Goal: Transaction & Acquisition: Purchase product/service

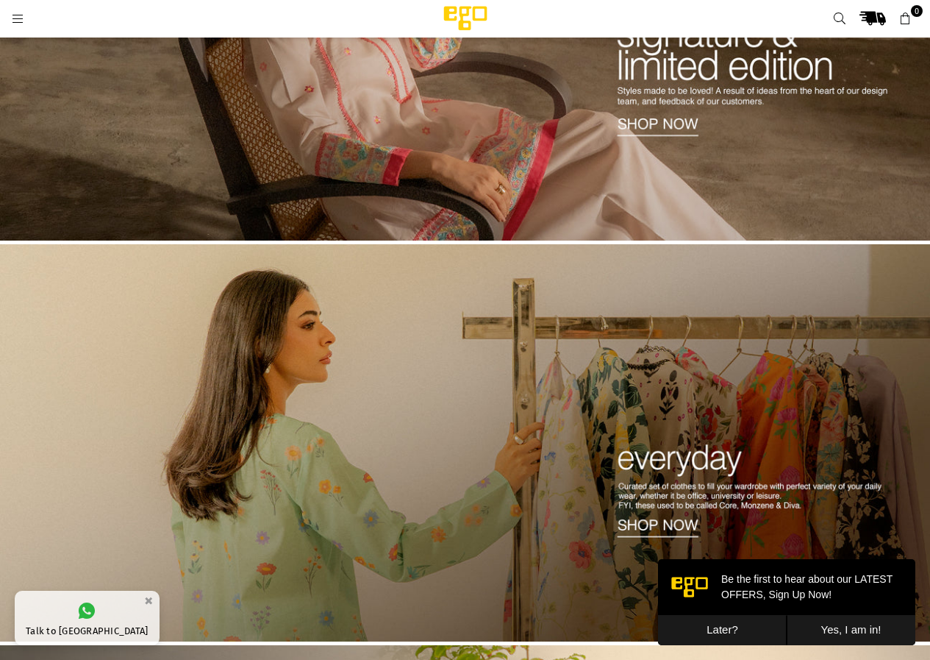
scroll to position [257, 0]
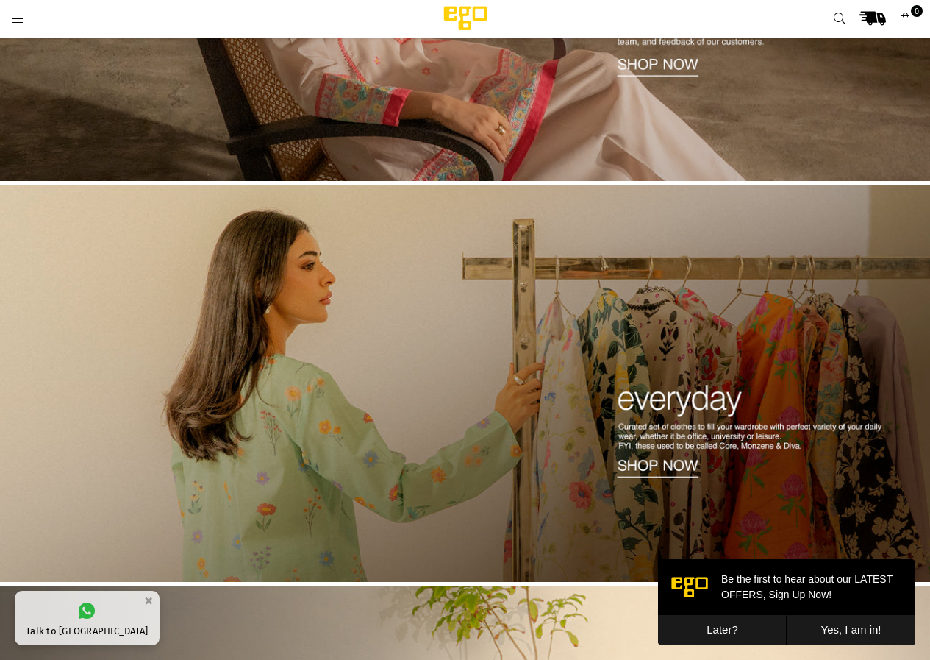
click at [516, 373] on img at bounding box center [465, 384] width 930 height 398
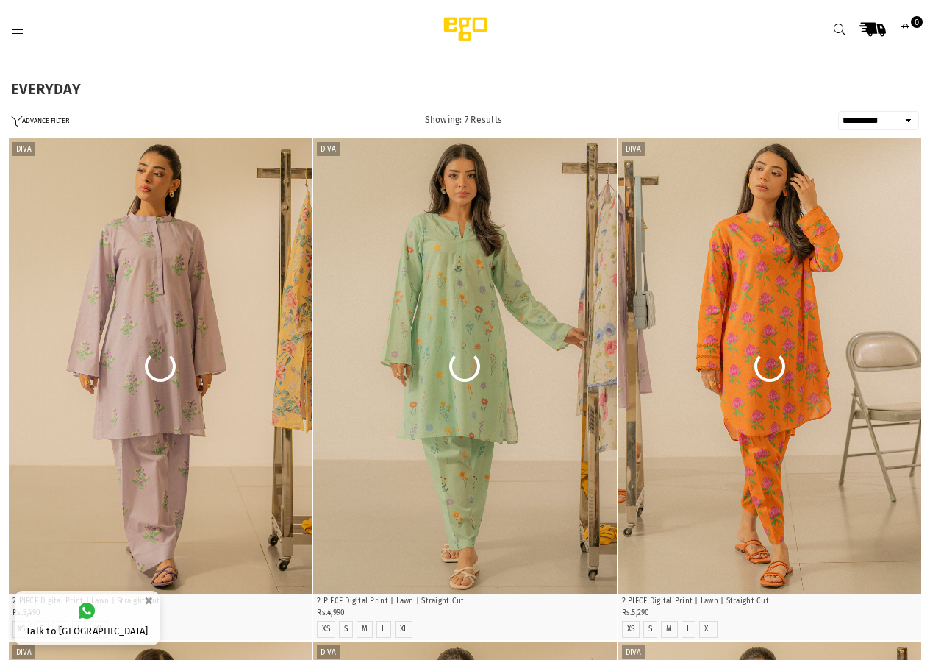
select select "**********"
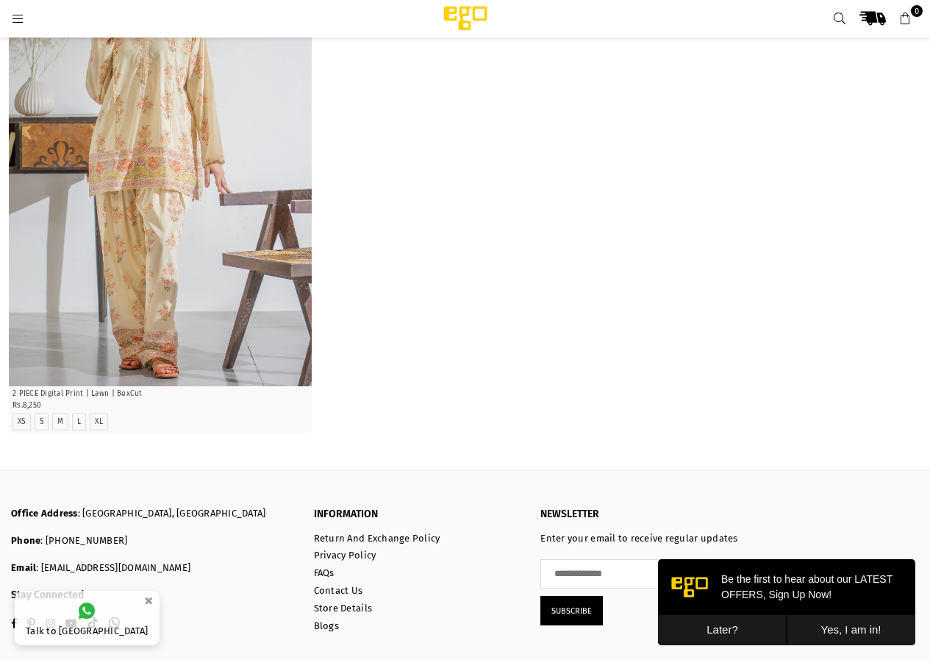
scroll to position [1253, 0]
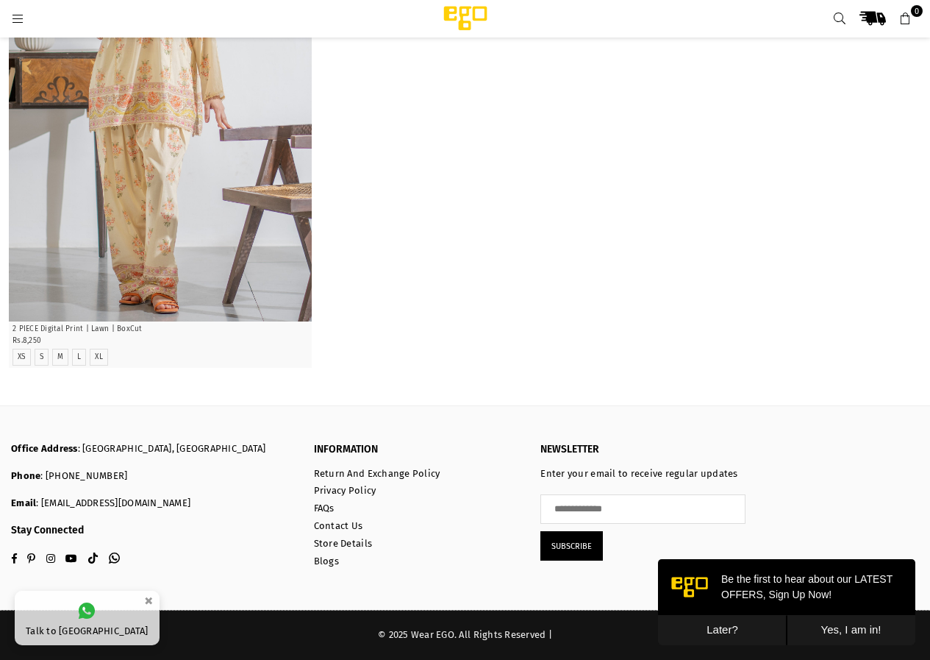
click at [14, 10] on div at bounding box center [207, 18] width 392 height 26
click at [21, 18] on icon at bounding box center [17, 19] width 13 height 13
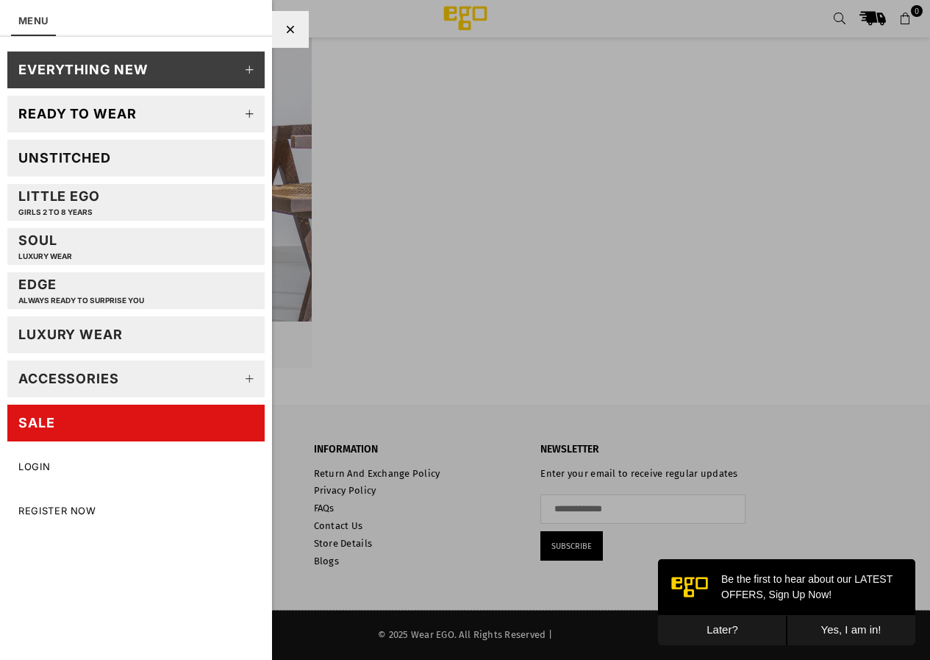
click at [252, 111] on icon at bounding box center [249, 113] width 29 height 29
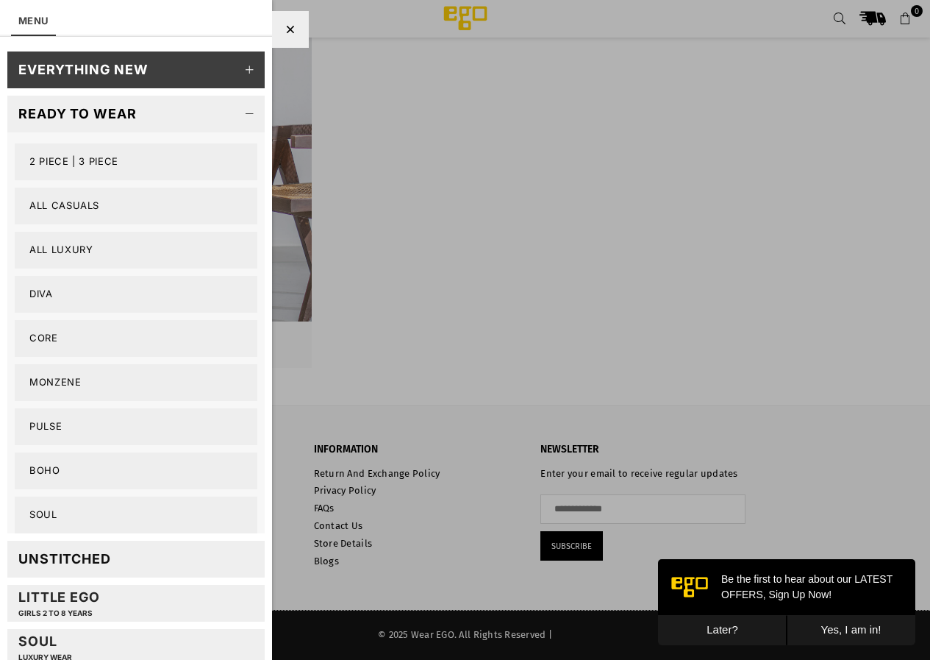
click at [82, 204] on link "All Casuals" at bounding box center [136, 206] width 243 height 37
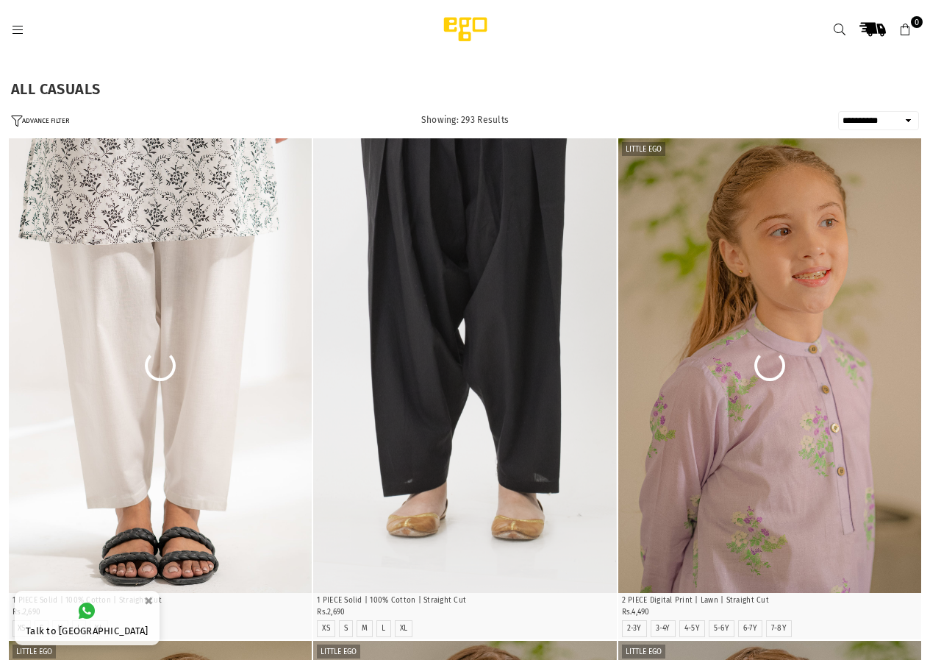
select select "**********"
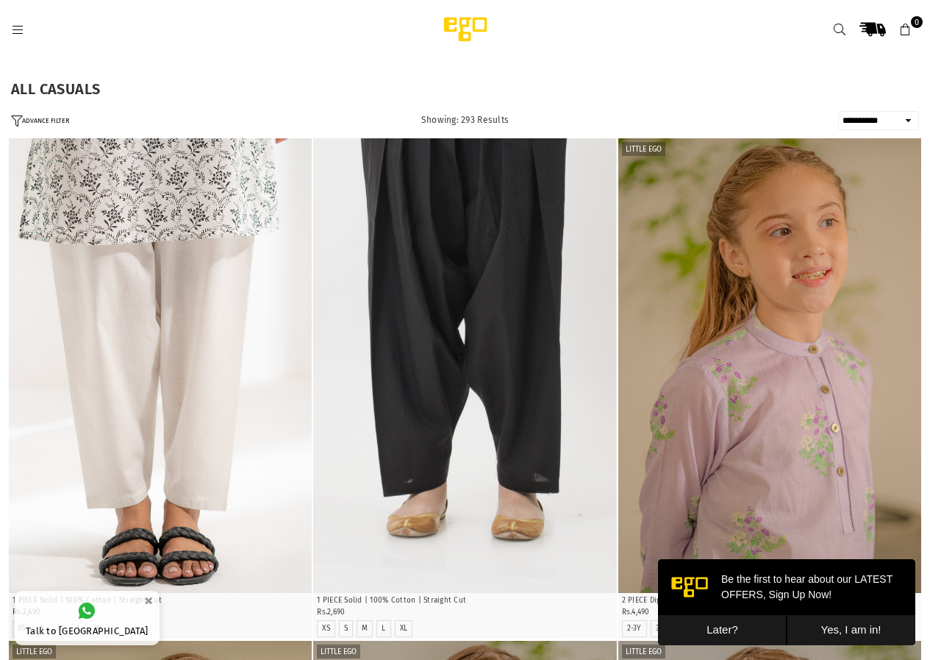
click at [10, 27] on link at bounding box center [17, 29] width 26 height 11
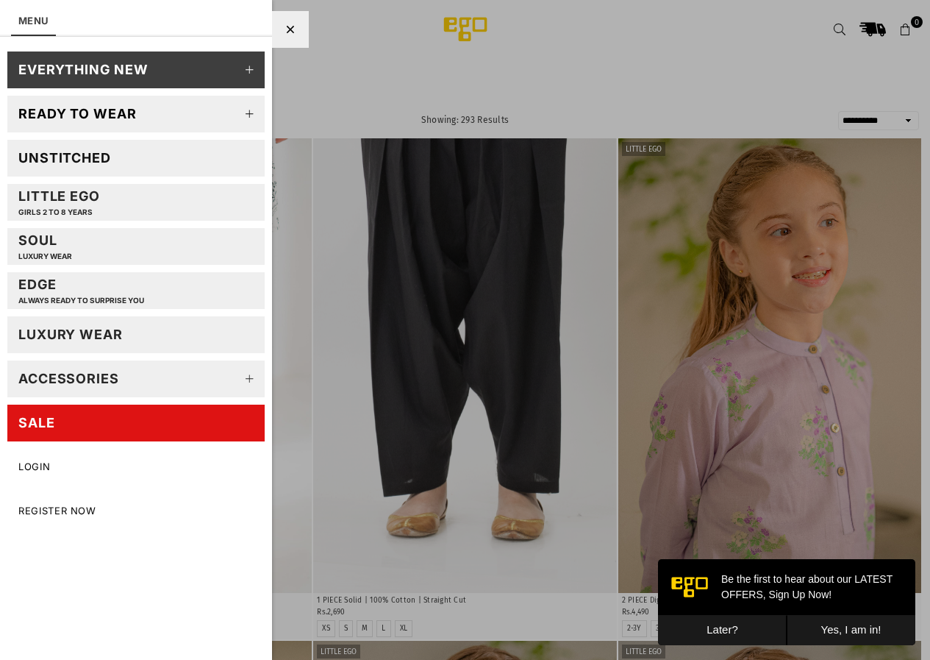
click at [256, 107] on icon at bounding box center [249, 113] width 29 height 29
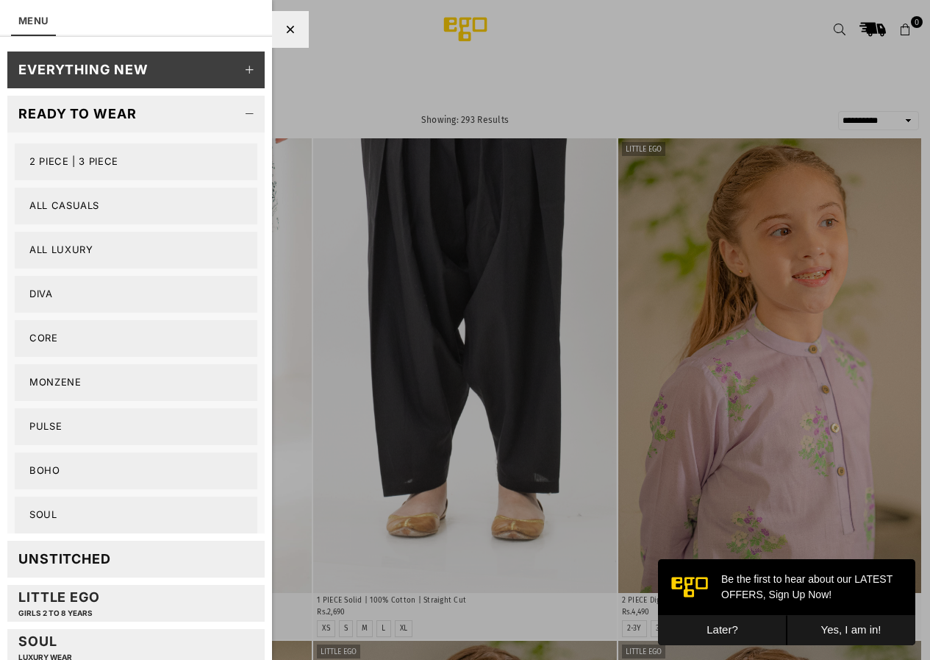
click at [52, 160] on link "2 PIECE | 3 PIECE" at bounding box center [136, 161] width 243 height 37
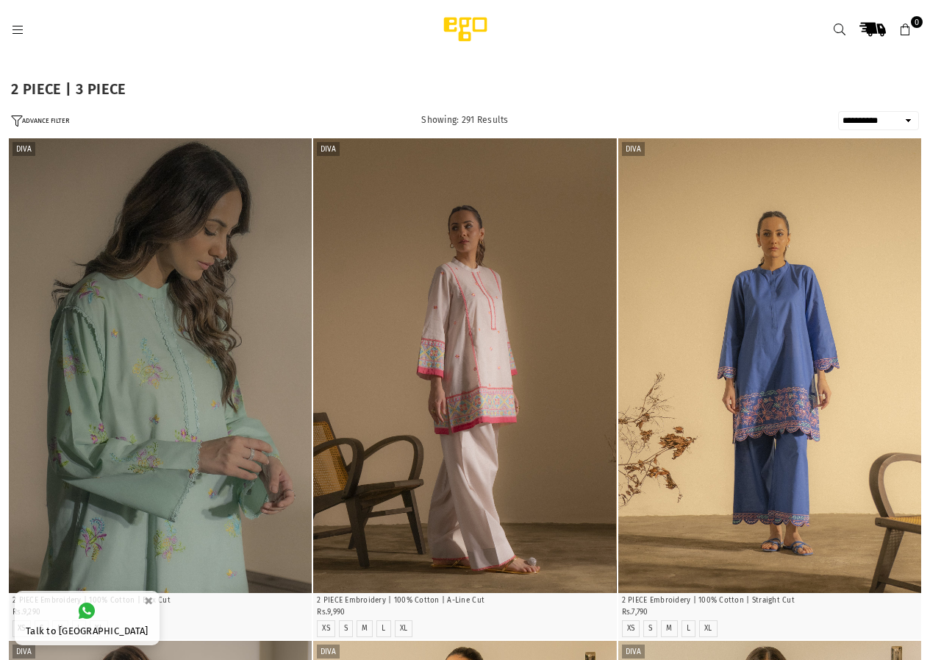
select select "**********"
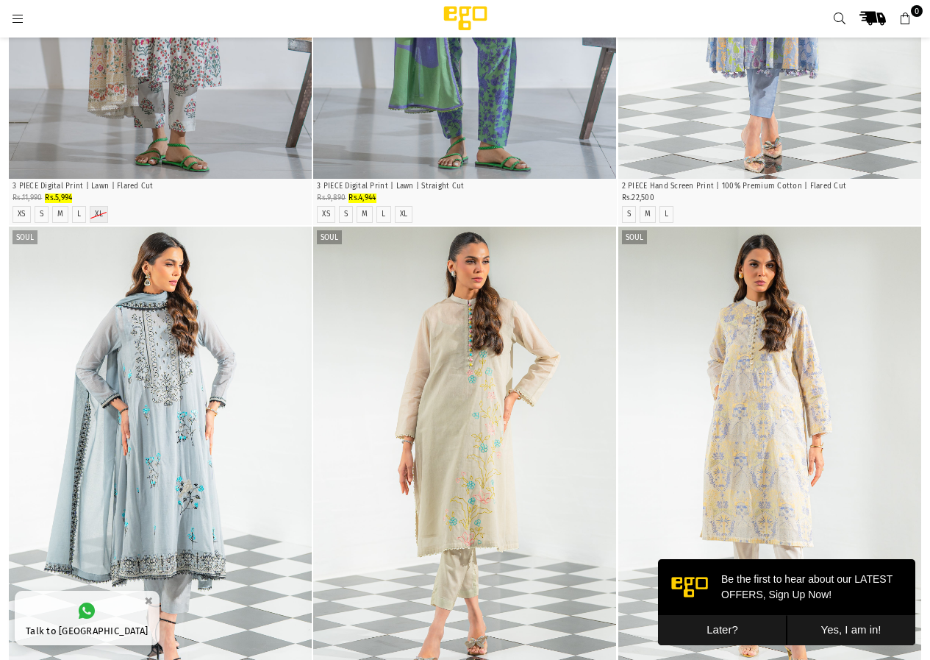
scroll to position [2467, 0]
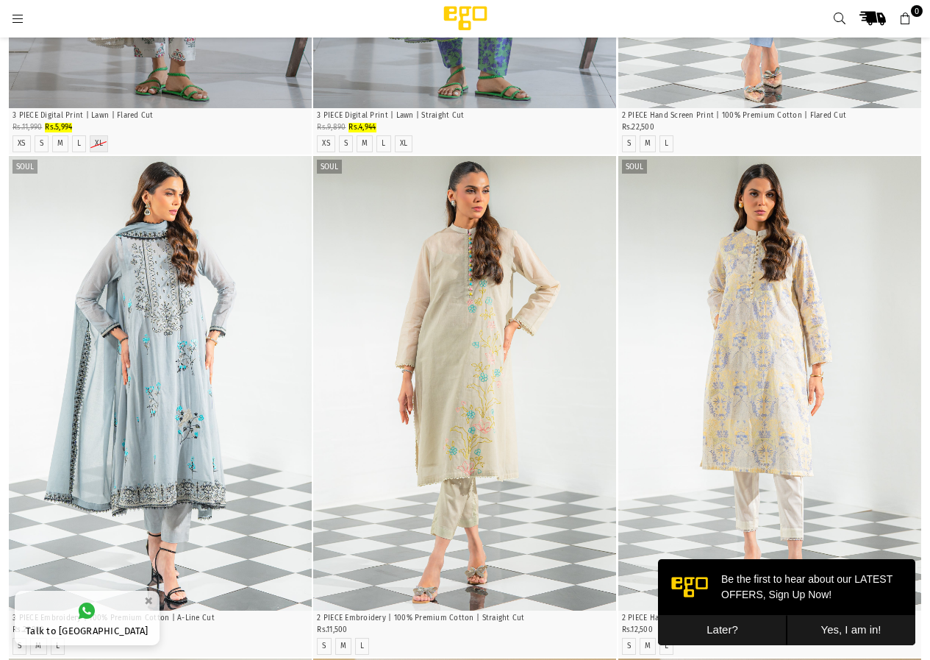
click at [691, 597] on img at bounding box center [689, 586] width 37 height 37
drag, startPoint x: 691, startPoint y: 597, endPoint x: 815, endPoint y: 597, distance: 123.5
click at [815, 597] on div "Be the first to hear about our LATEST OFFERS, Sign Up Now!" at bounding box center [786, 586] width 243 height 41
click at [728, 629] on button "Later?" at bounding box center [722, 630] width 129 height 30
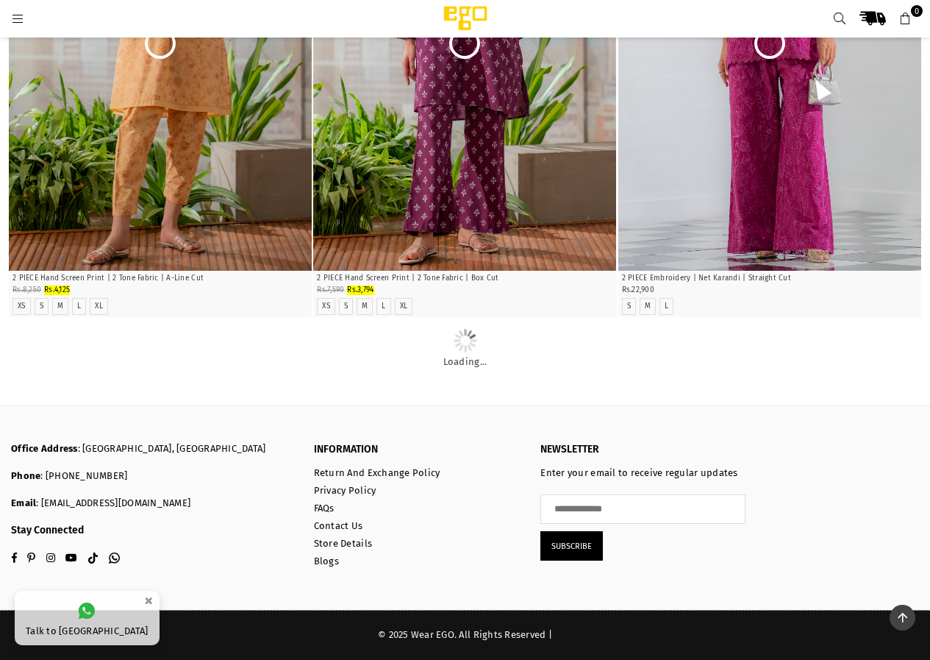
scroll to position [14049, 0]
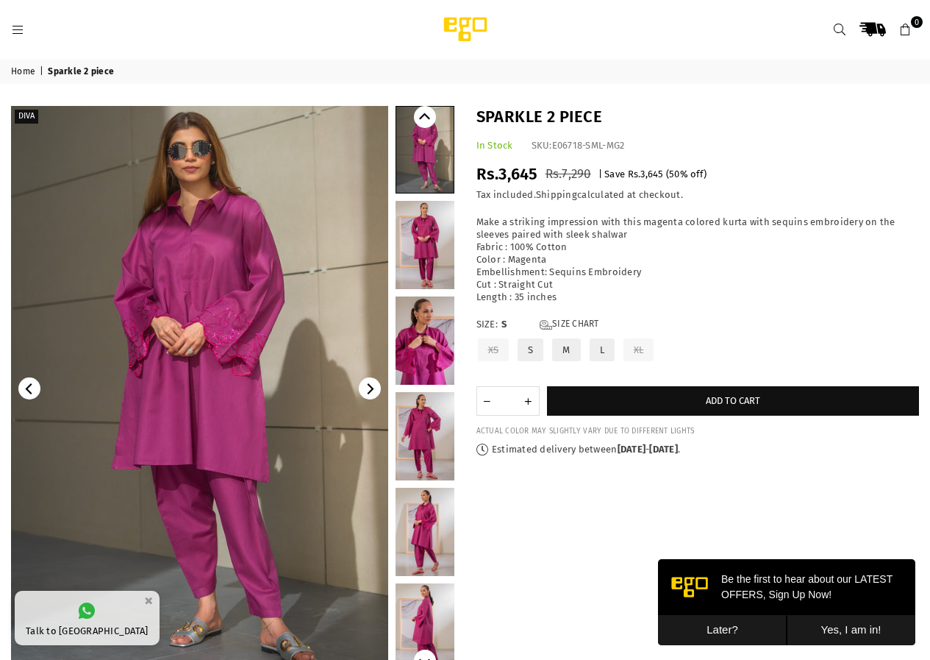
click at [418, 236] on link at bounding box center [425, 245] width 59 height 88
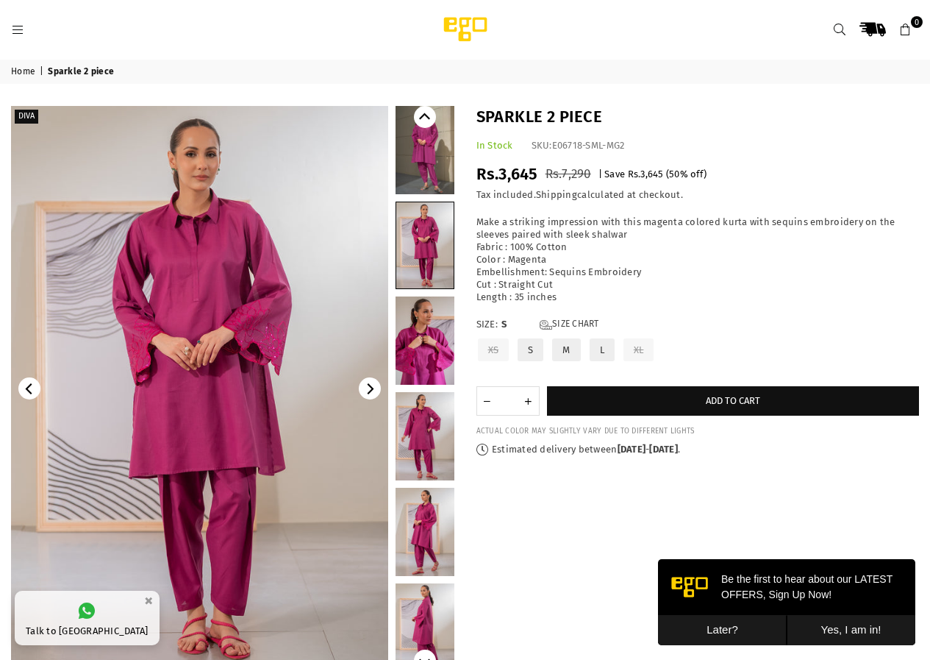
click at [436, 358] on link at bounding box center [425, 340] width 59 height 88
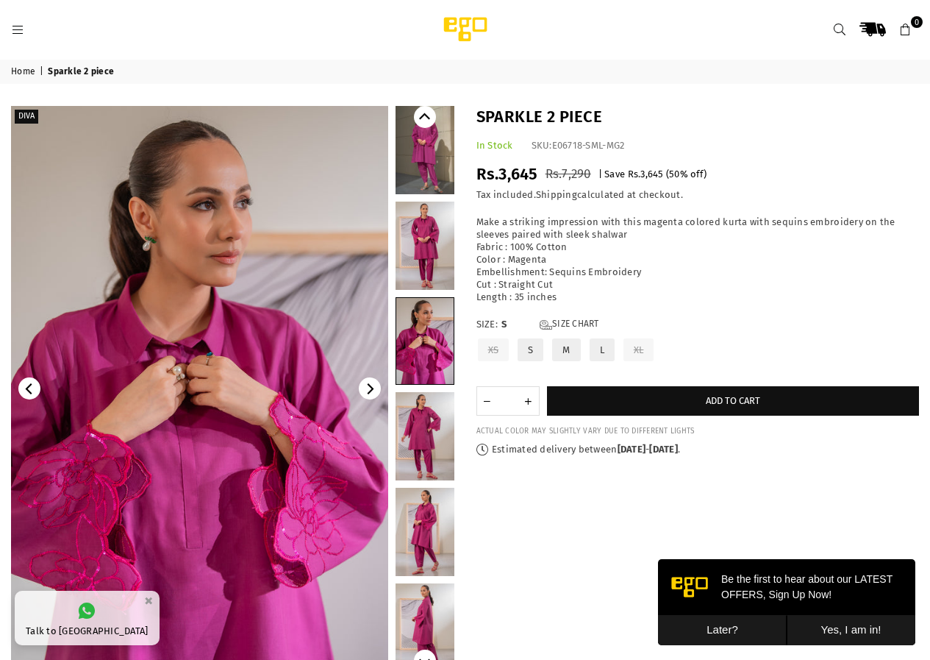
click at [428, 426] on link at bounding box center [425, 436] width 59 height 88
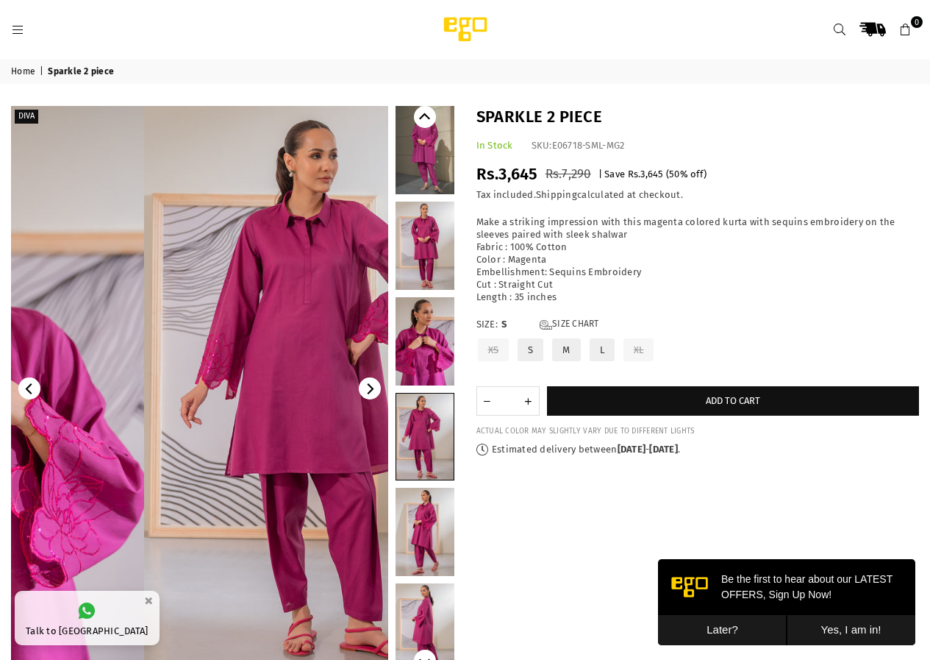
scroll to position [7, 0]
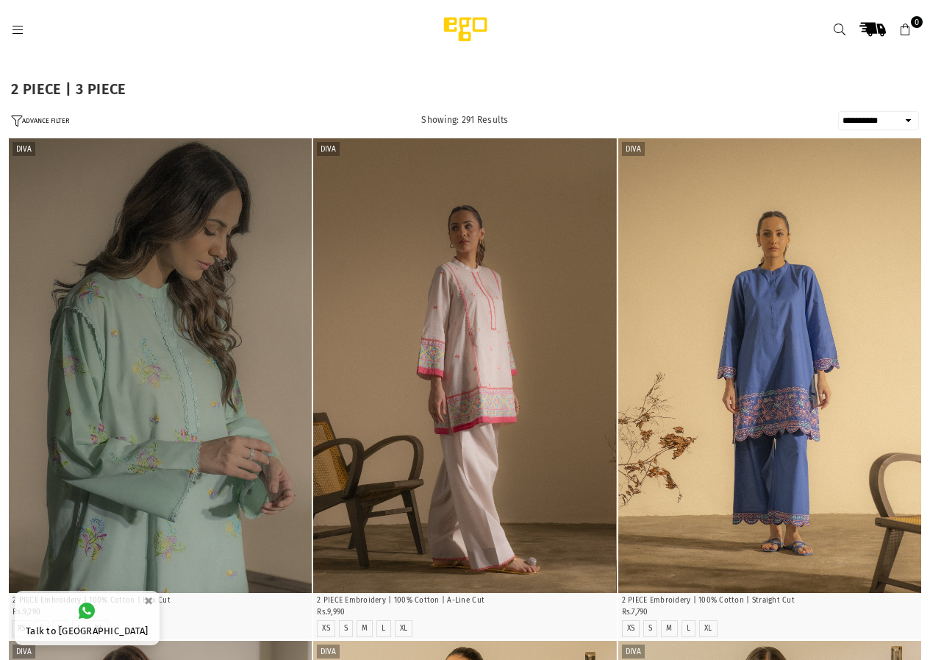
select select "**********"
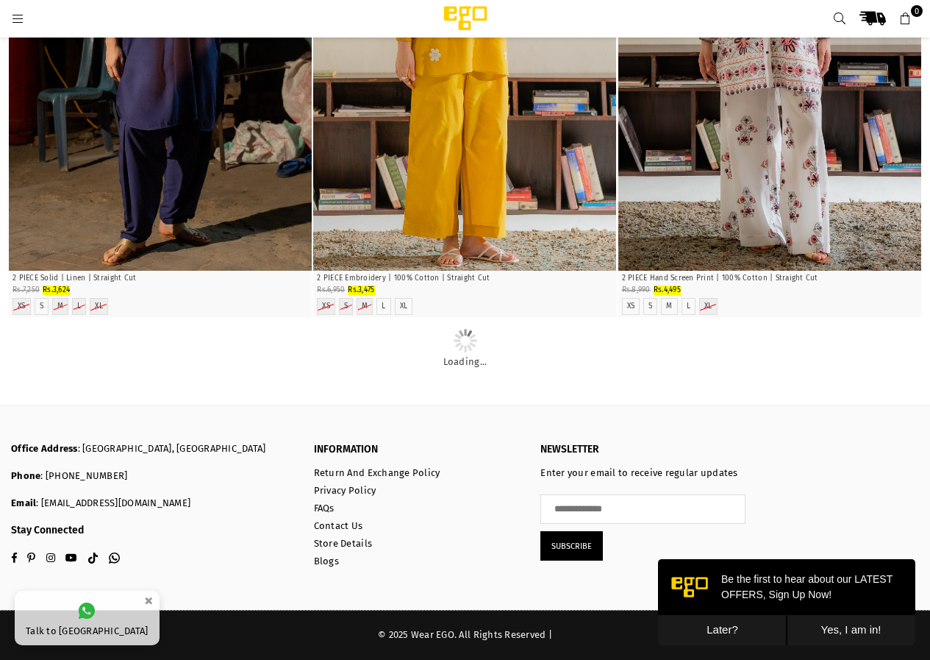
scroll to position [14688, 0]
click at [722, 632] on button "Later?" at bounding box center [722, 630] width 129 height 30
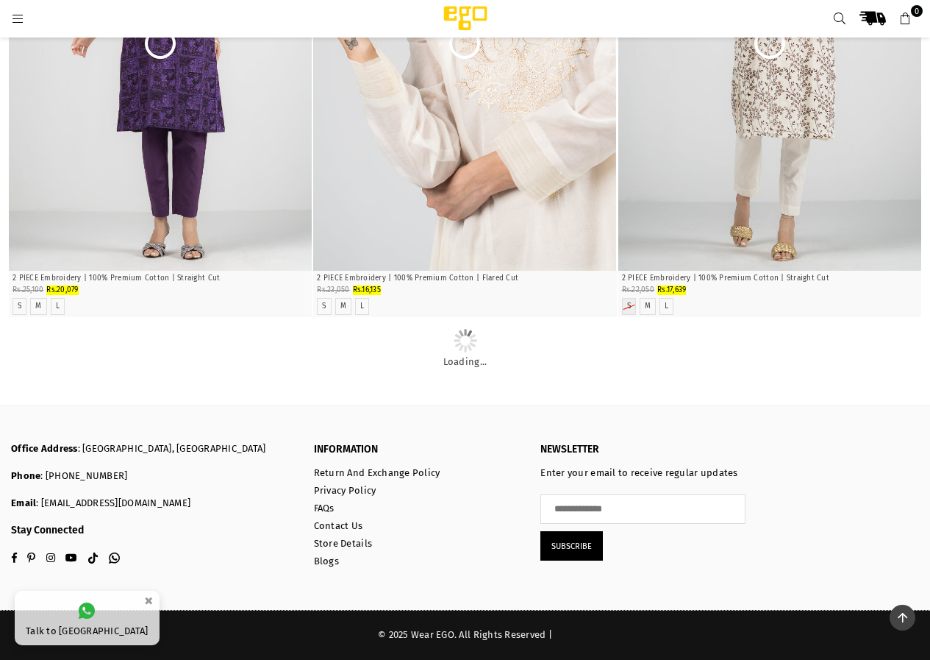
scroll to position [36252, 0]
